Goal: Navigation & Orientation: Find specific page/section

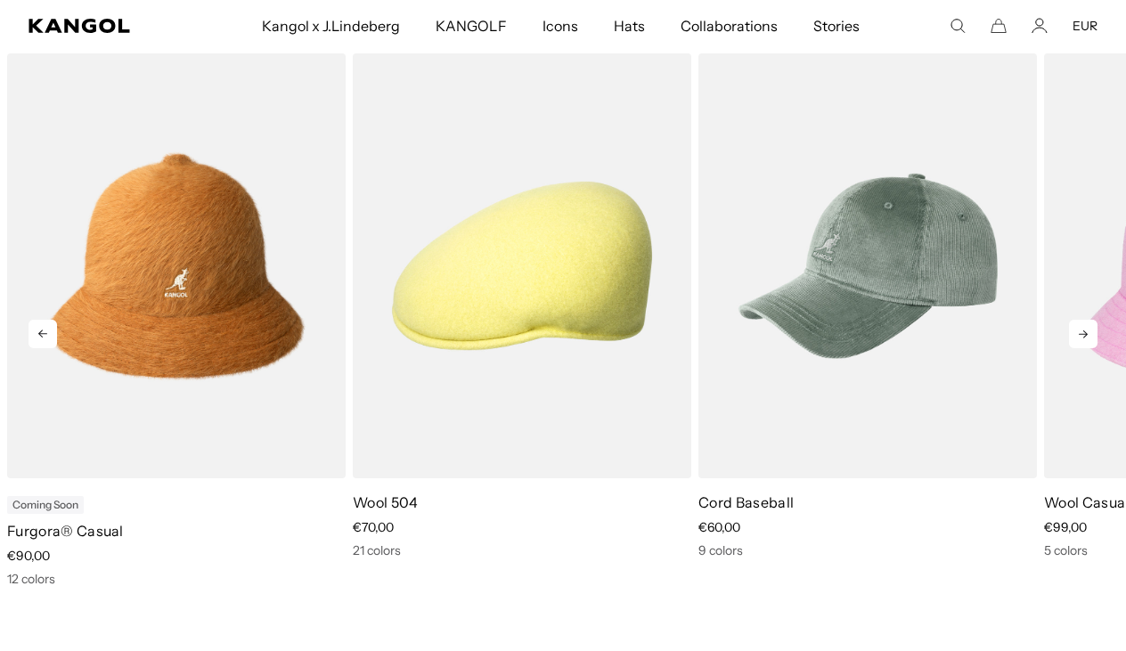
scroll to position [0, 367]
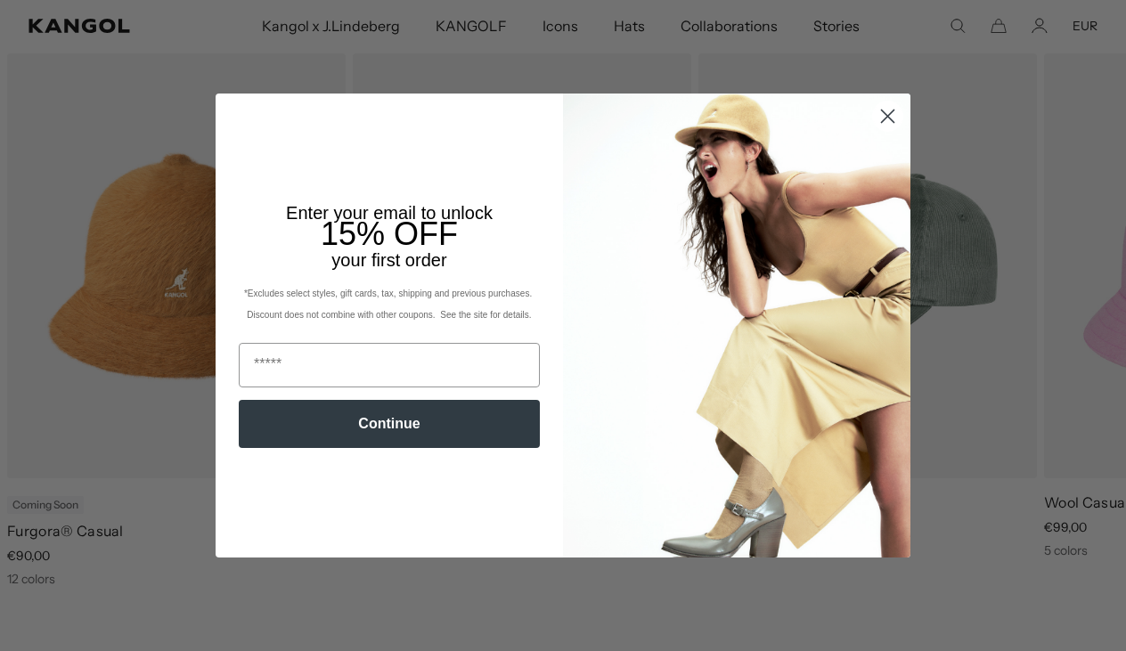
click at [886, 108] on circle "Close dialog" at bounding box center [887, 116] width 29 height 29
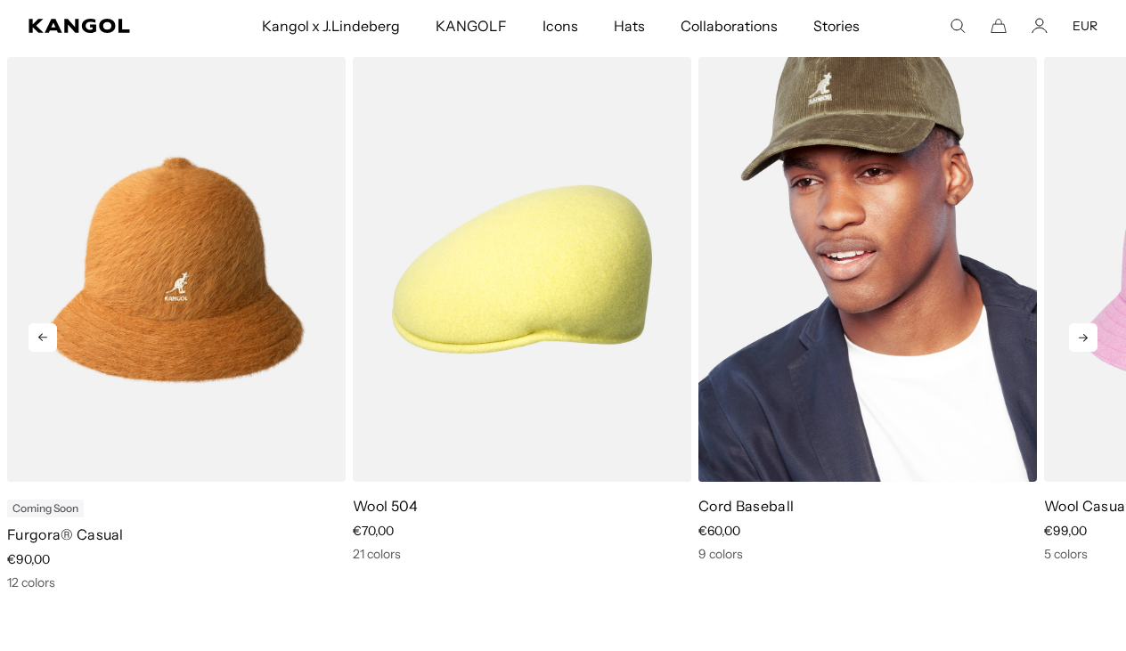
scroll to position [657, 0]
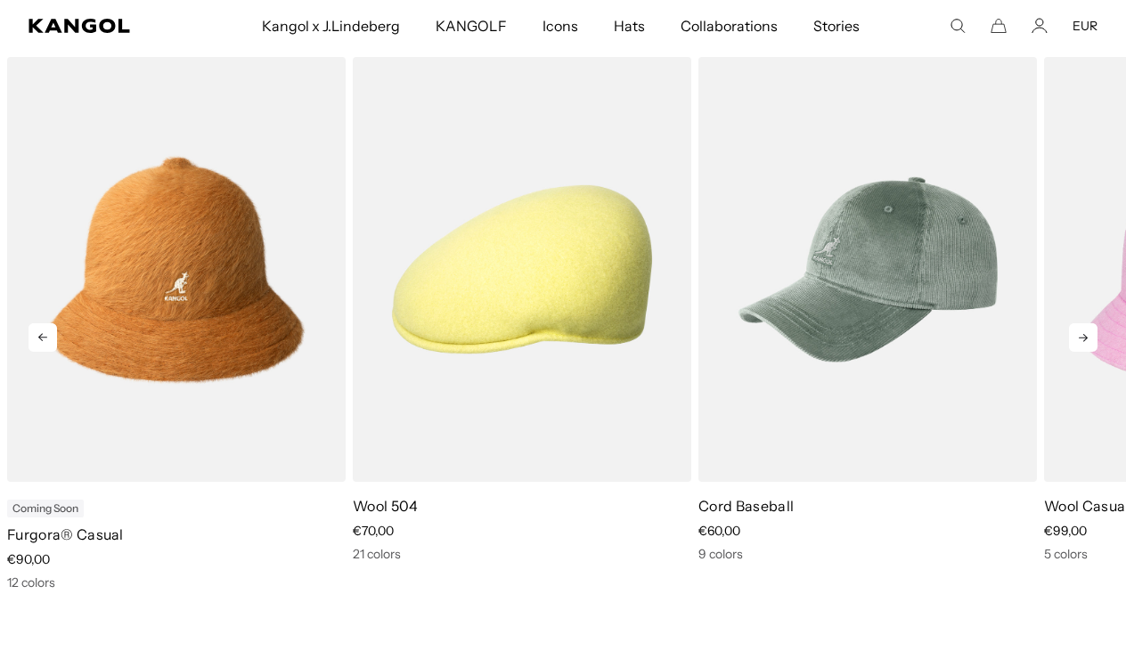
click at [1087, 337] on icon at bounding box center [1083, 337] width 29 height 29
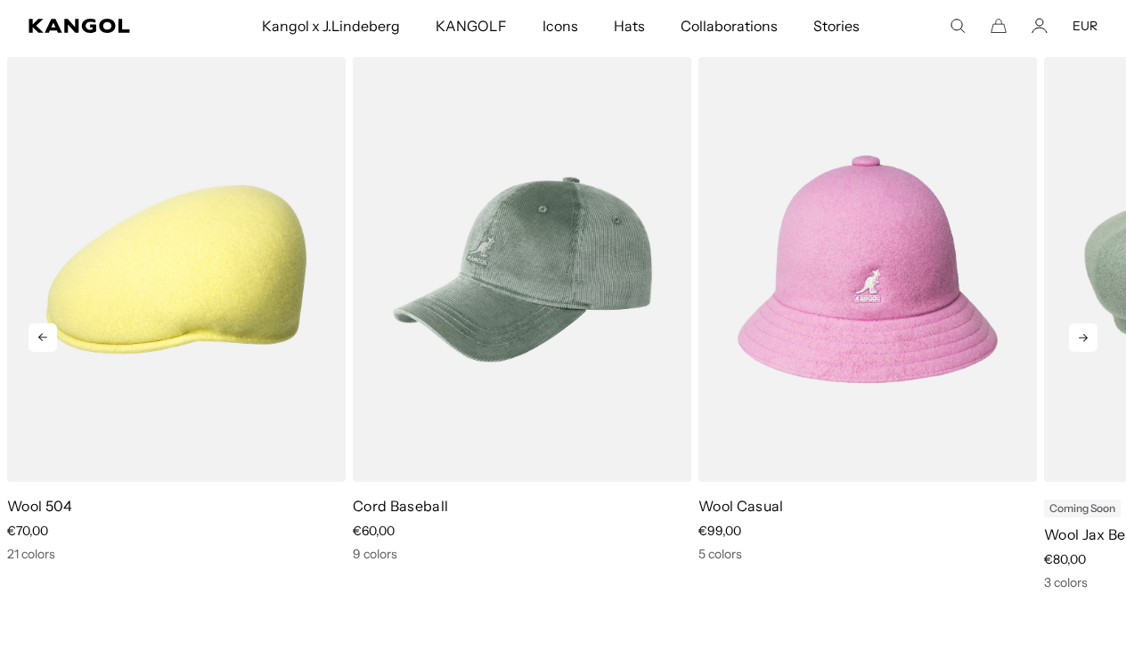
click at [1087, 338] on icon at bounding box center [1083, 338] width 9 height 8
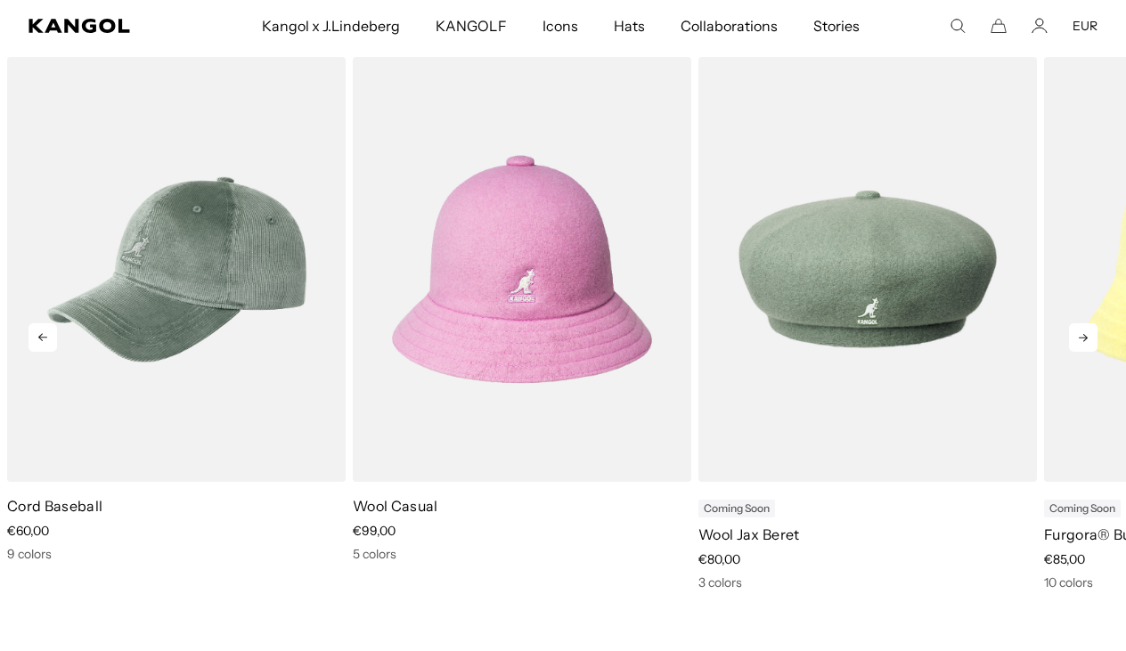
click at [1087, 338] on icon at bounding box center [1083, 338] width 9 height 8
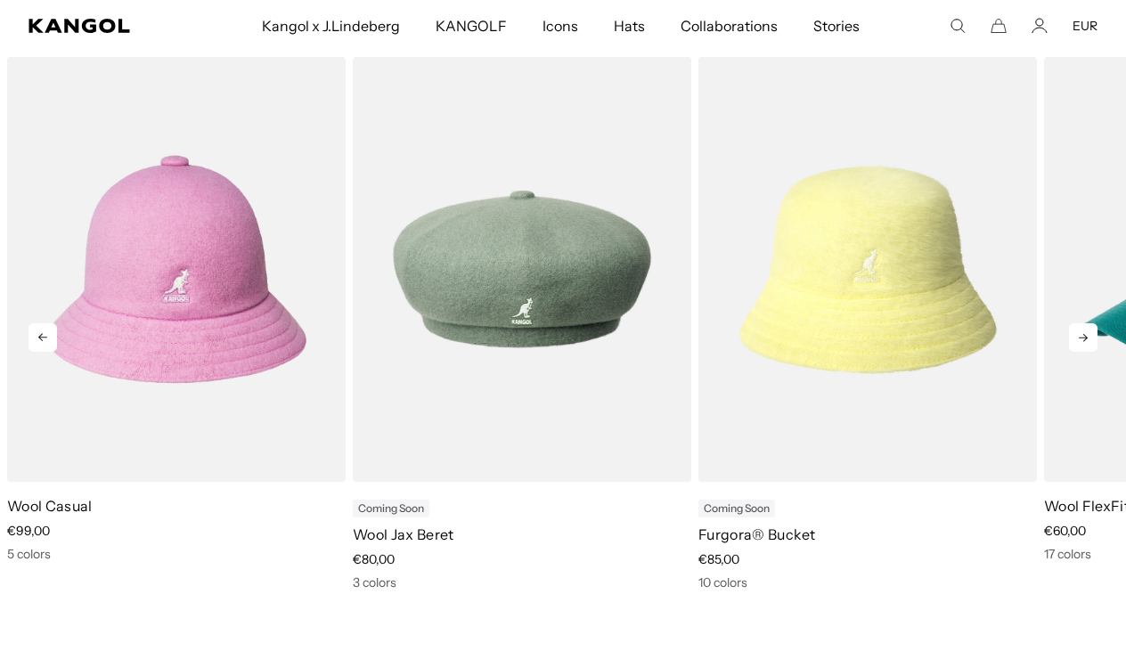
scroll to position [0, 367]
click at [1087, 338] on icon at bounding box center [1083, 338] width 9 height 8
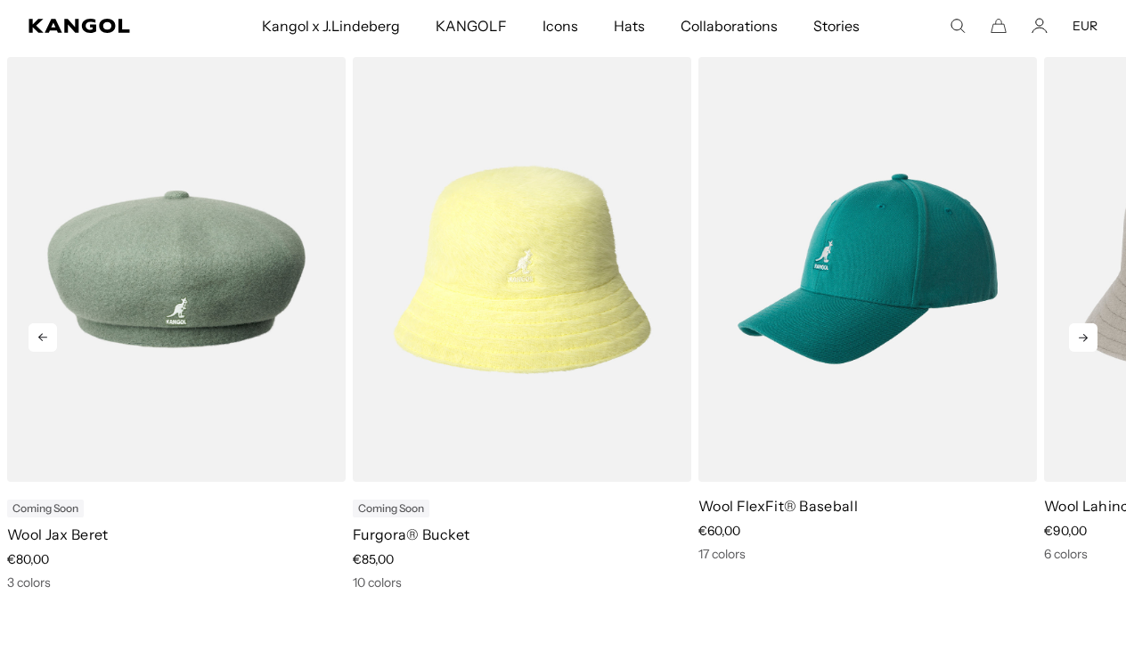
click at [1087, 338] on icon at bounding box center [1083, 338] width 9 height 8
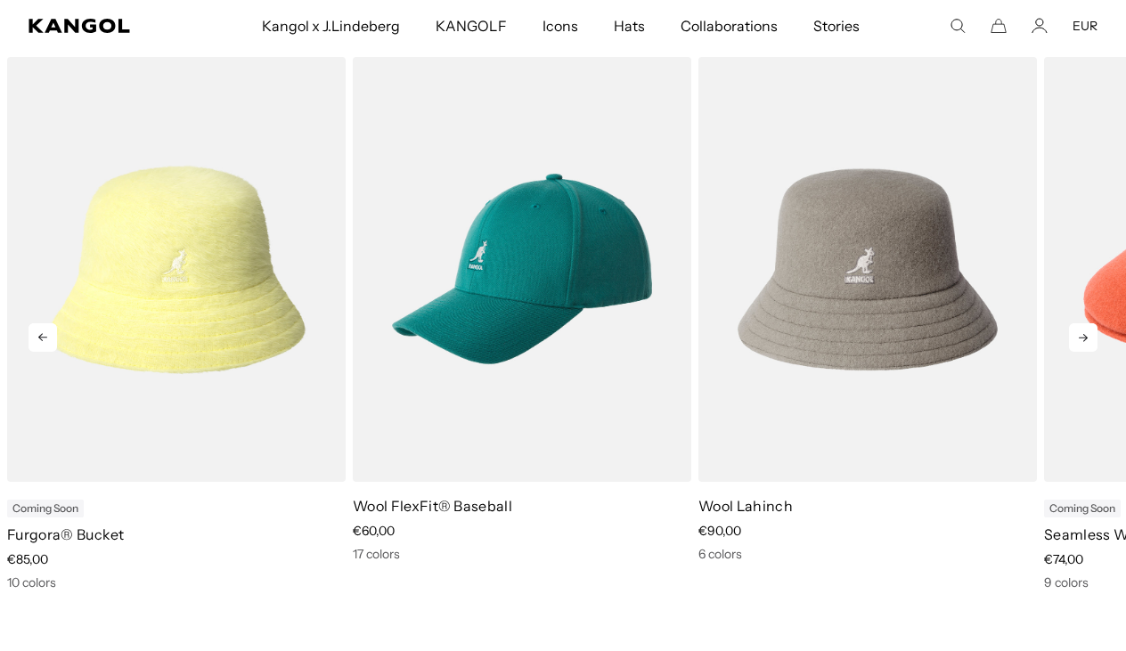
click at [1087, 338] on icon at bounding box center [1083, 338] width 9 height 8
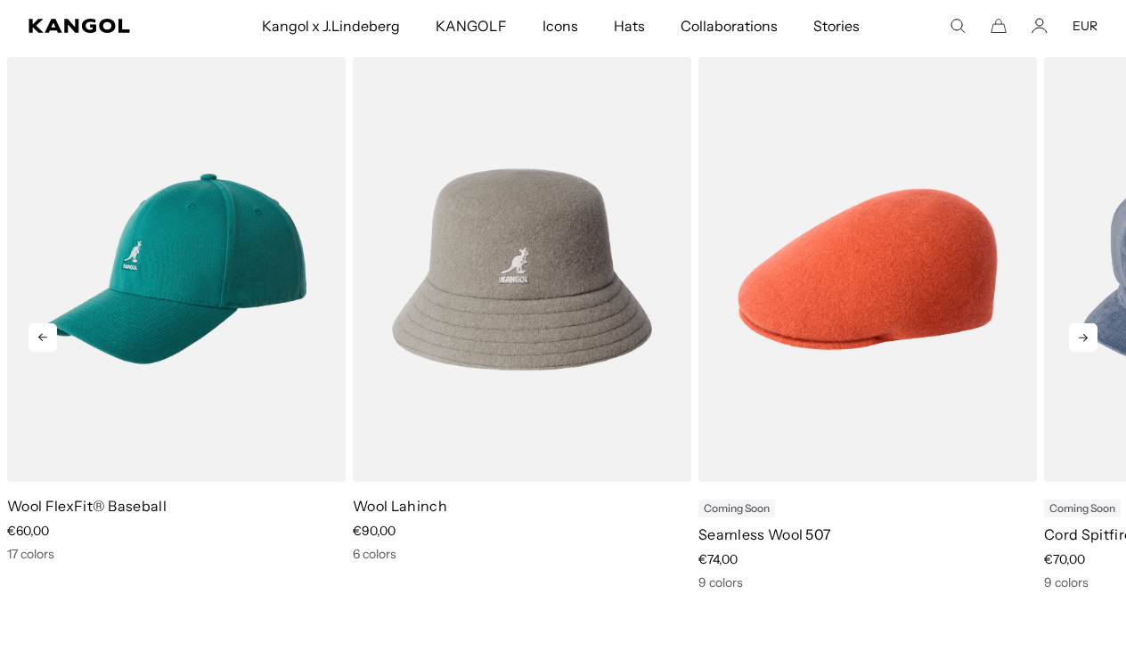
click at [1087, 338] on icon at bounding box center [1083, 338] width 9 height 8
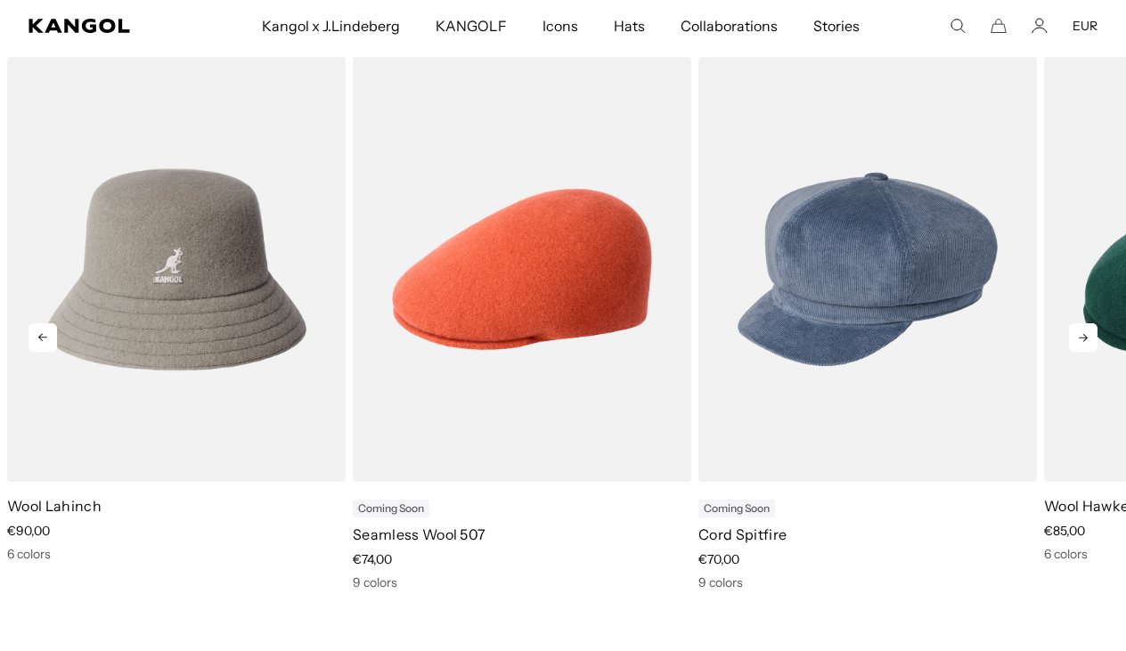
click at [1087, 338] on icon at bounding box center [1083, 338] width 9 height 8
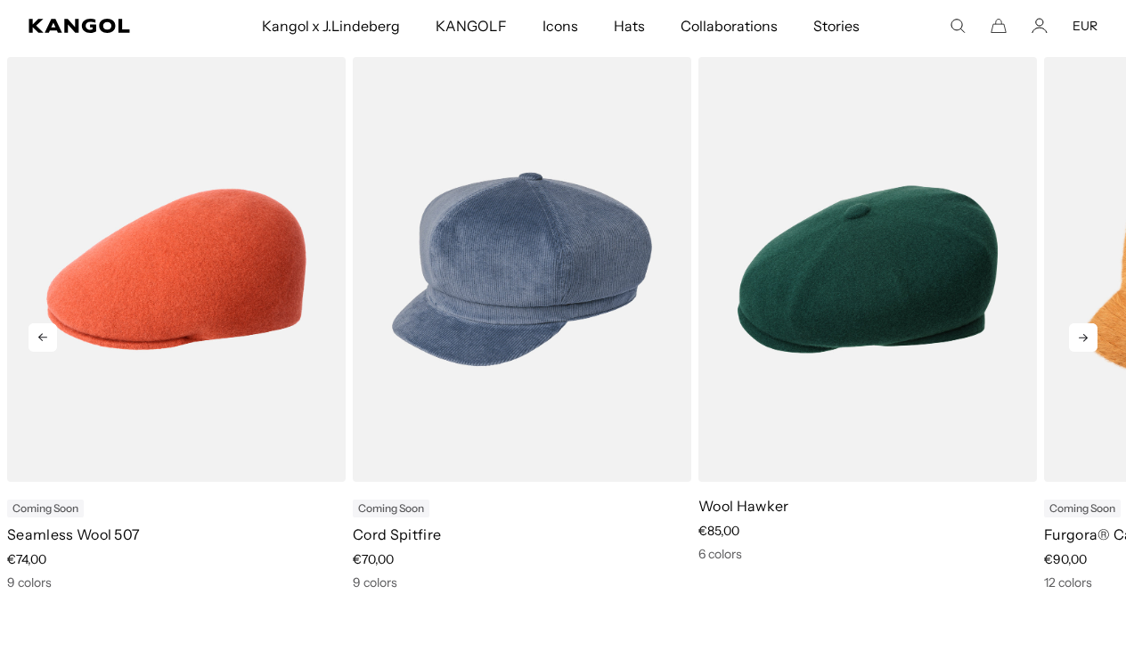
scroll to position [0, 0]
click at [1087, 338] on icon at bounding box center [1083, 338] width 9 height 8
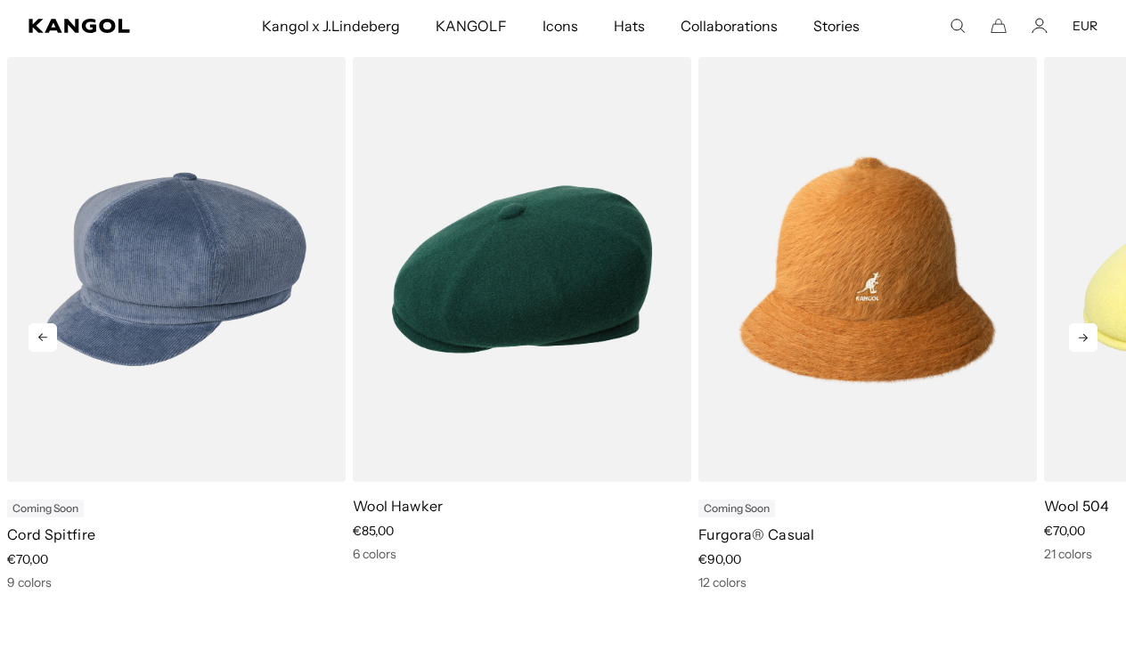
click at [1087, 338] on icon at bounding box center [1083, 338] width 9 height 8
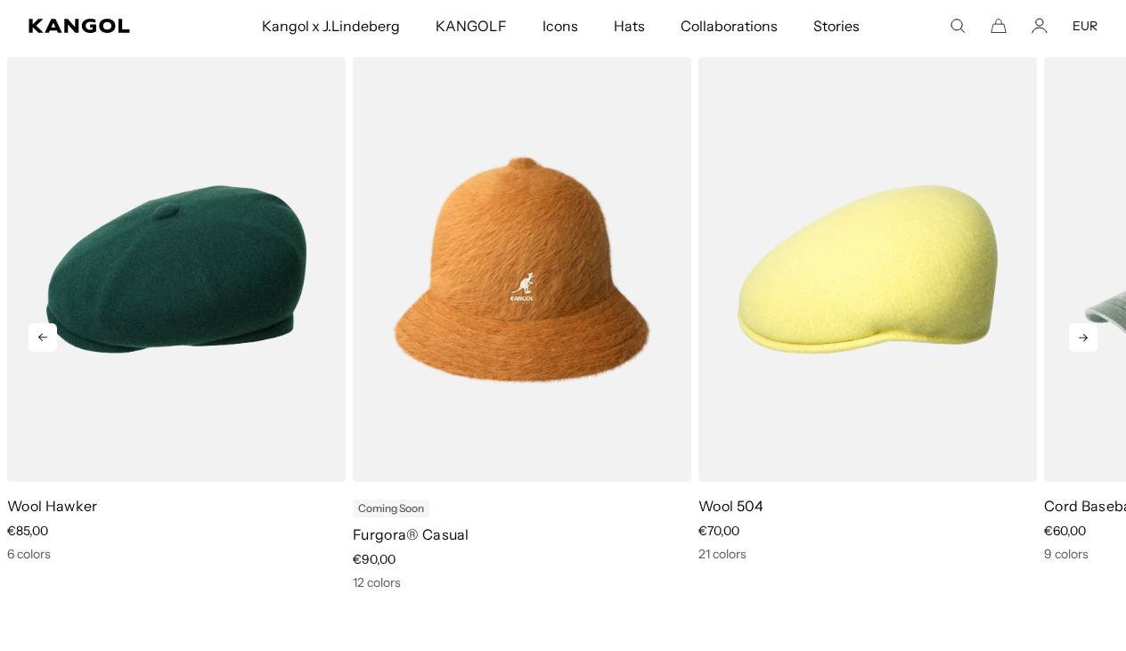
click at [1087, 338] on icon at bounding box center [1083, 338] width 9 height 8
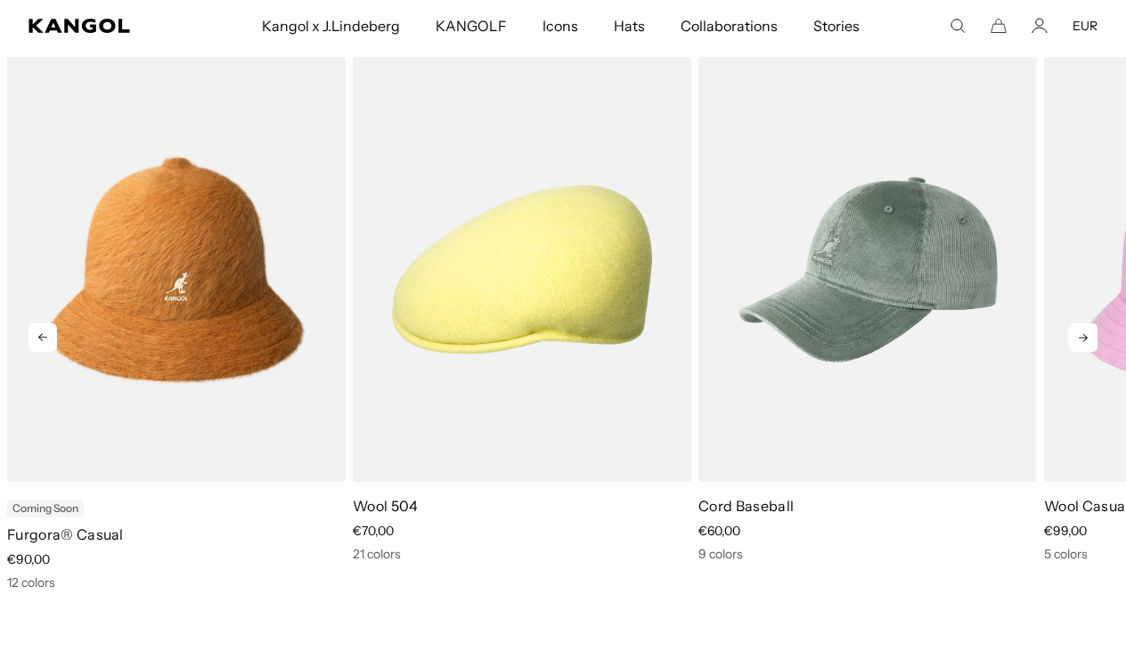
click at [1087, 338] on icon at bounding box center [1083, 338] width 9 height 8
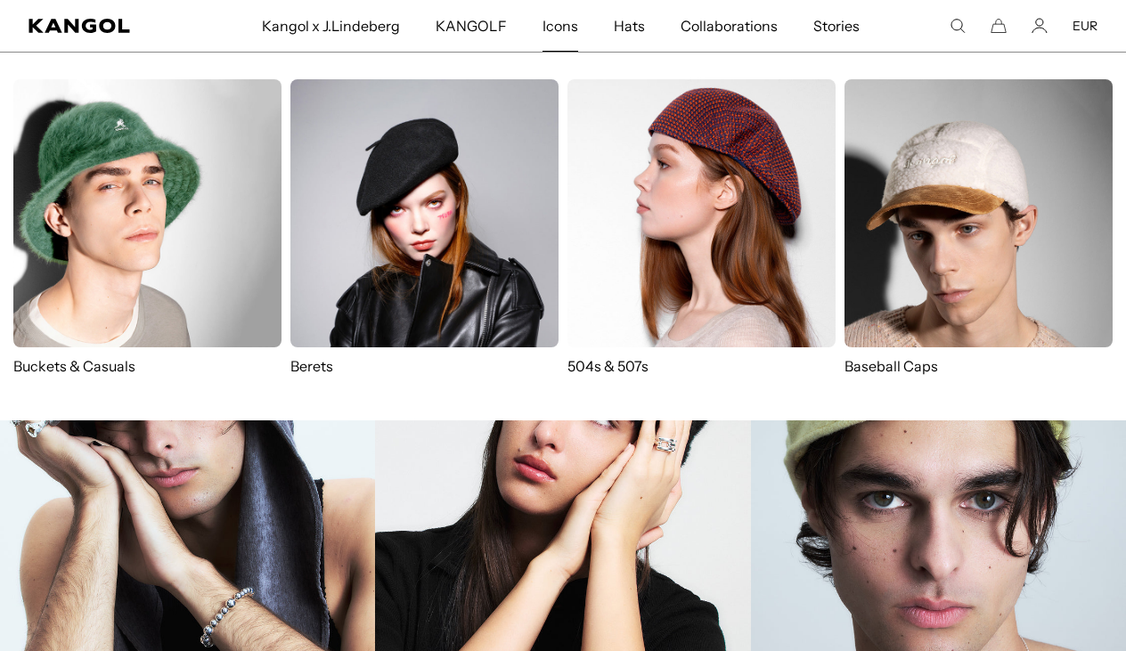
click at [629, 200] on img at bounding box center [701, 213] width 268 height 268
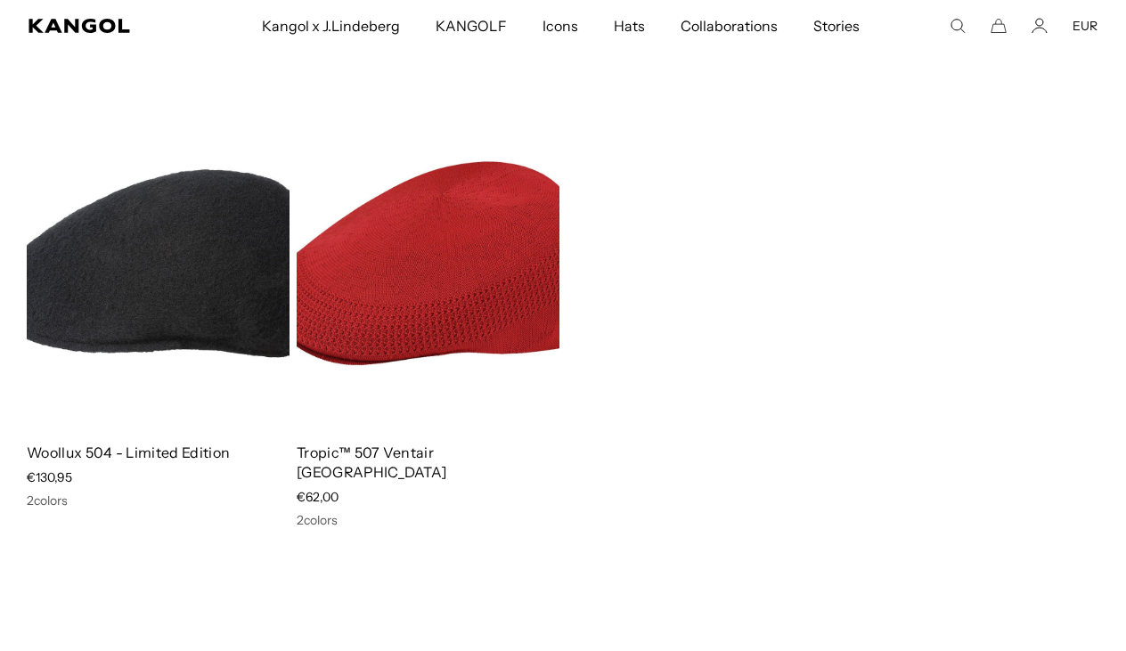
scroll to position [2843, 0]
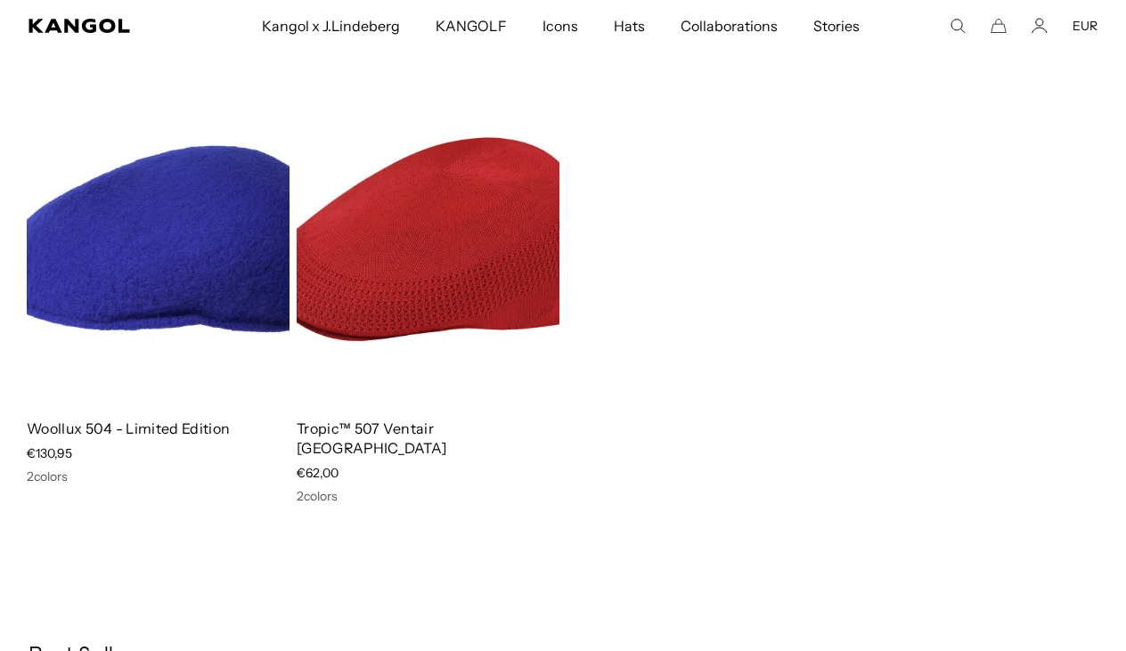
click at [223, 214] on img at bounding box center [158, 239] width 263 height 330
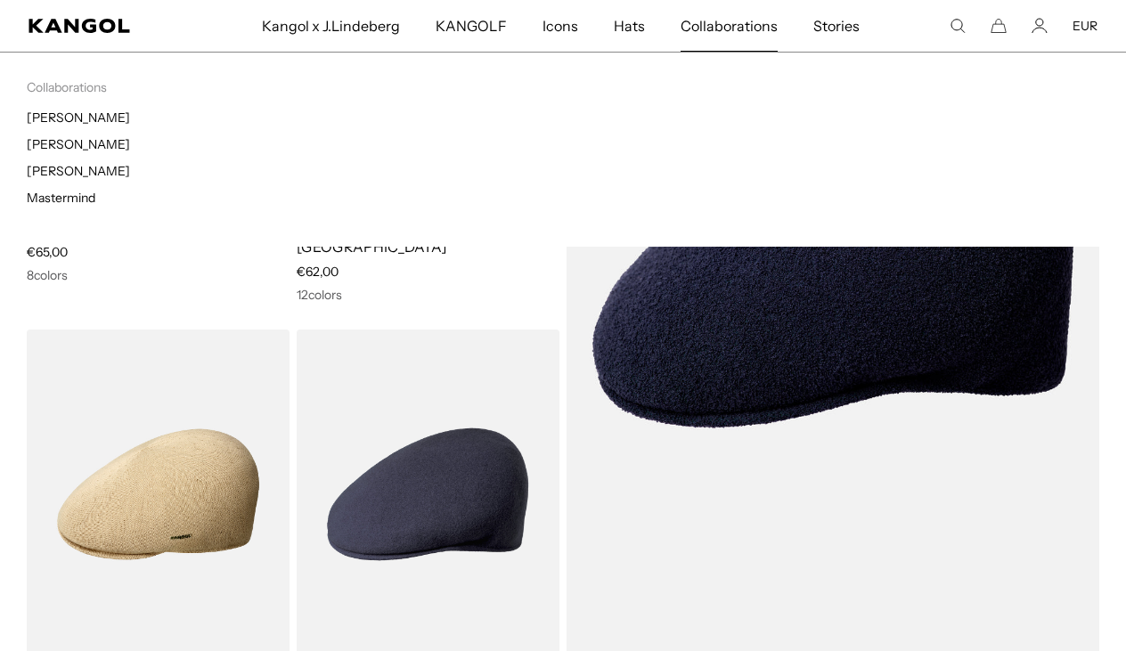
scroll to position [1563, 0]
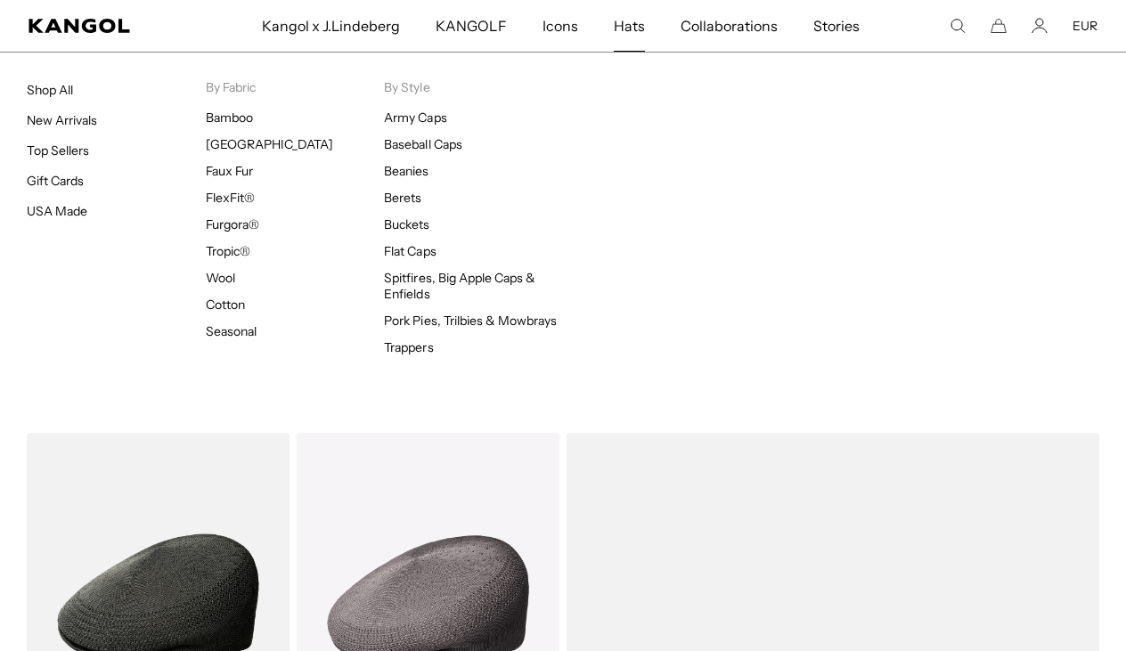
click at [624, 36] on span "Hats" at bounding box center [629, 26] width 31 height 52
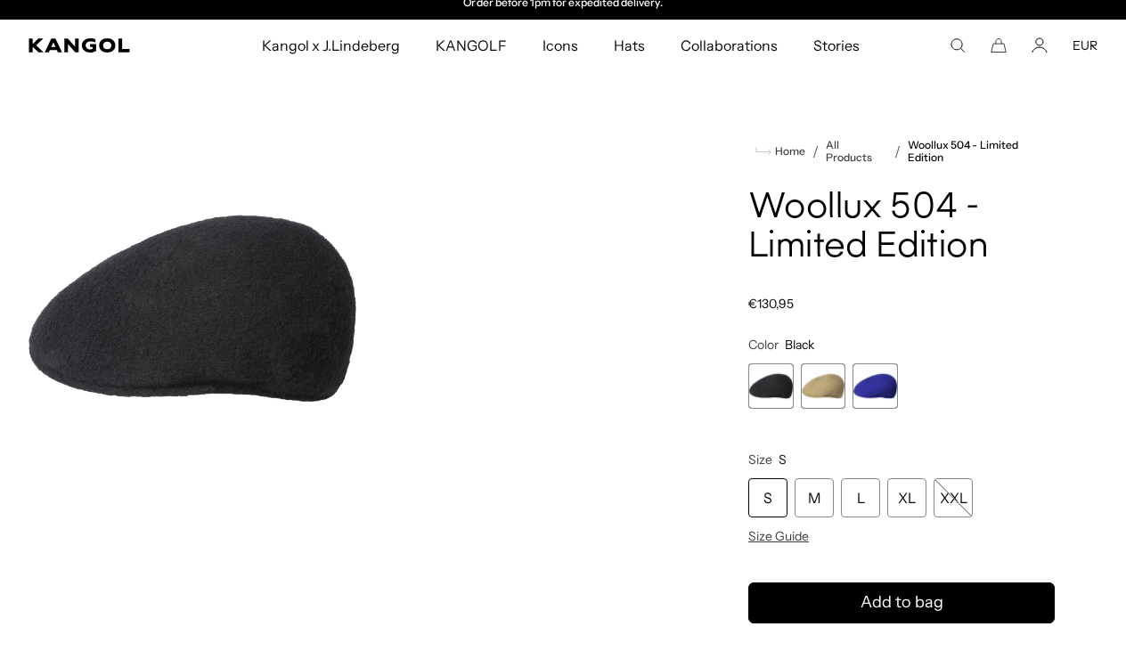
scroll to position [12, 0]
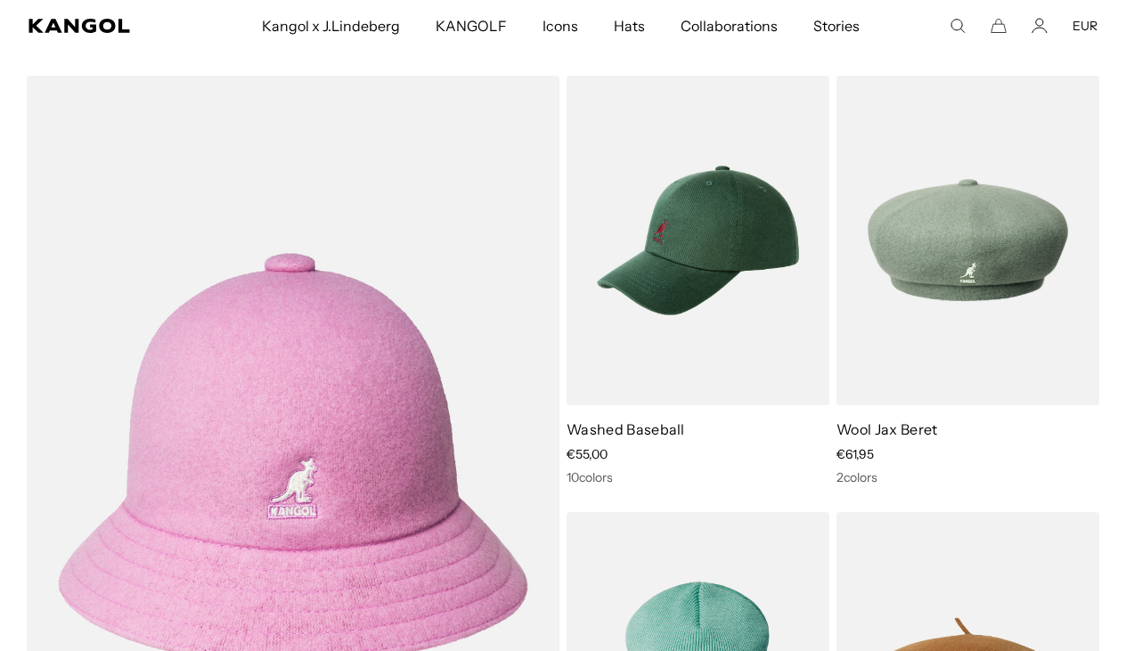
scroll to position [0, 367]
